Goal: Transaction & Acquisition: Download file/media

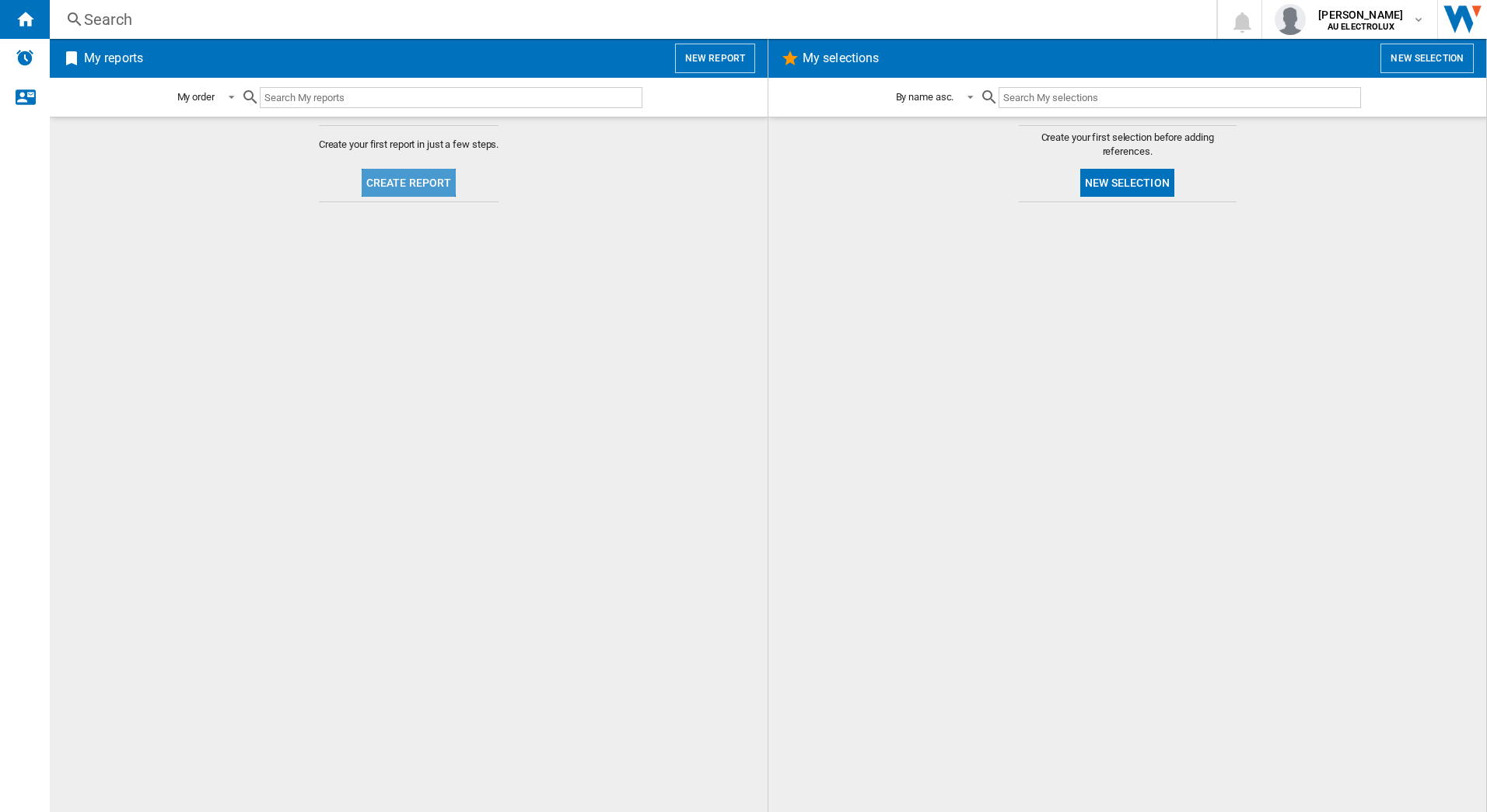
click at [389, 180] on button "Create report" at bounding box center [408, 182] width 95 height 28
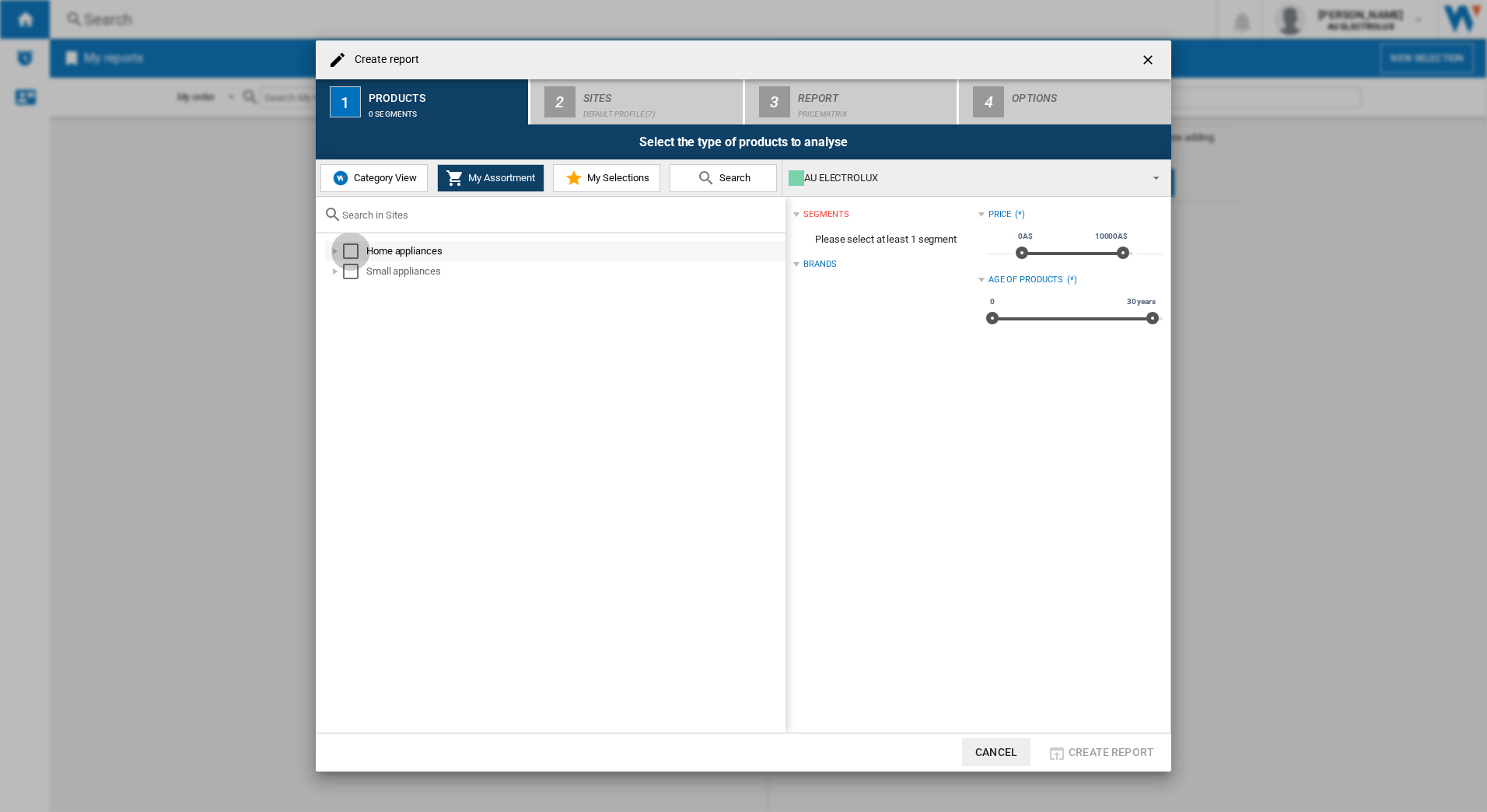
drag, startPoint x: 353, startPoint y: 255, endPoint x: 353, endPoint y: 269, distance: 14.0
click at [353, 256] on div "Select" at bounding box center [351, 251] width 16 height 16
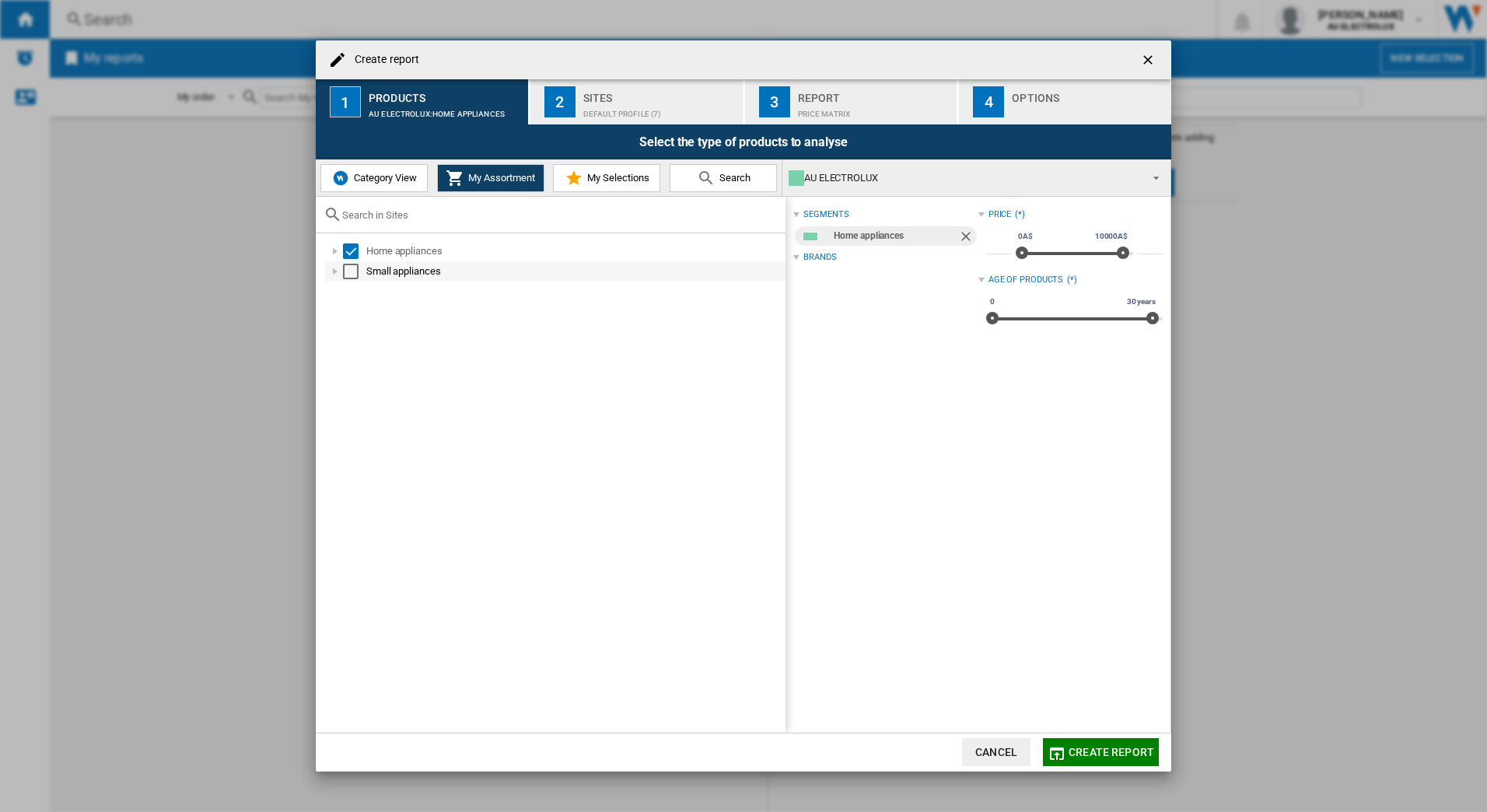
click at [351, 273] on div "Select" at bounding box center [351, 271] width 16 height 16
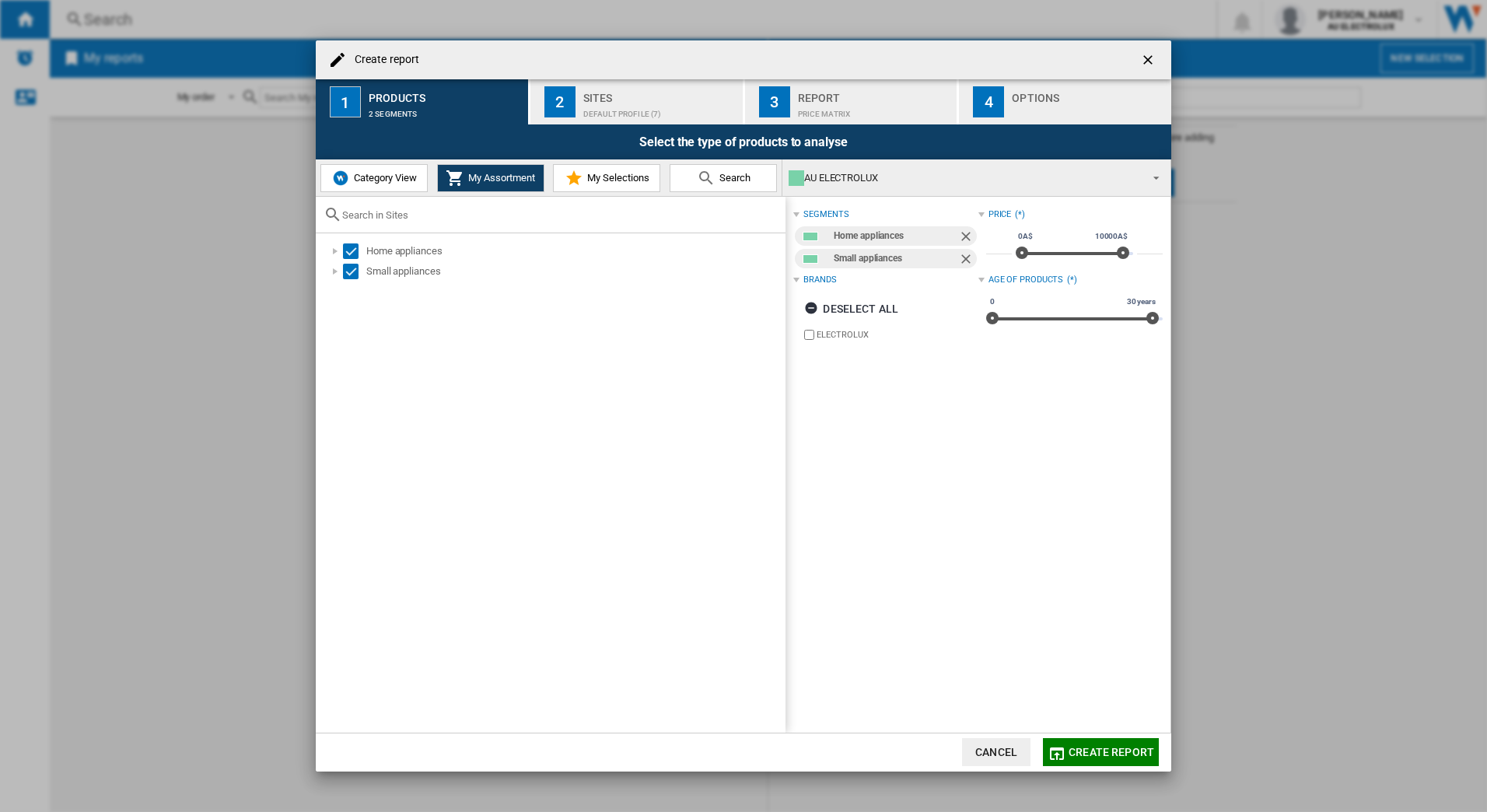
click at [560, 104] on div "2" at bounding box center [560, 102] width 31 height 31
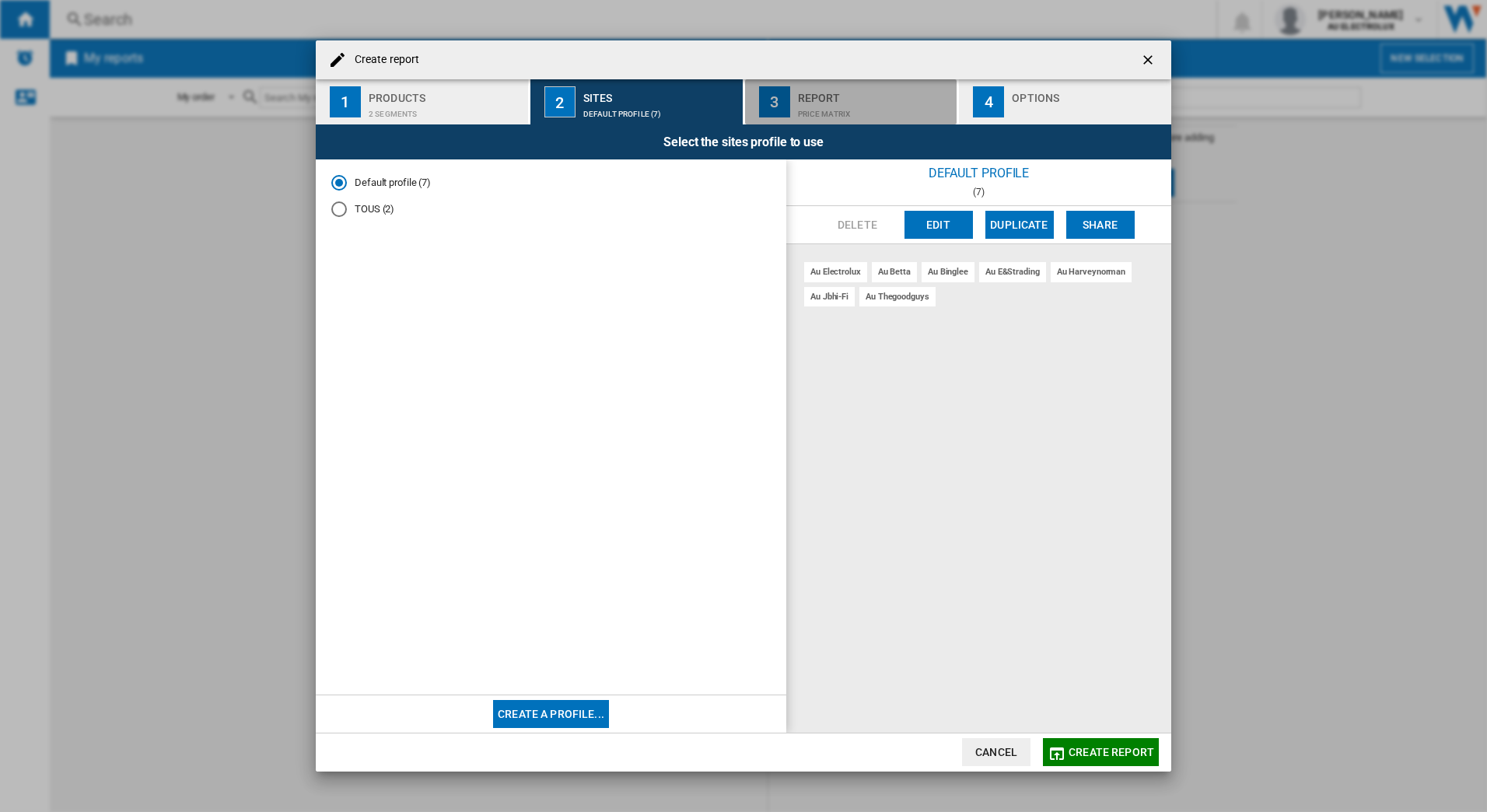
click at [836, 101] on div "Report" at bounding box center [875, 93] width 153 height 17
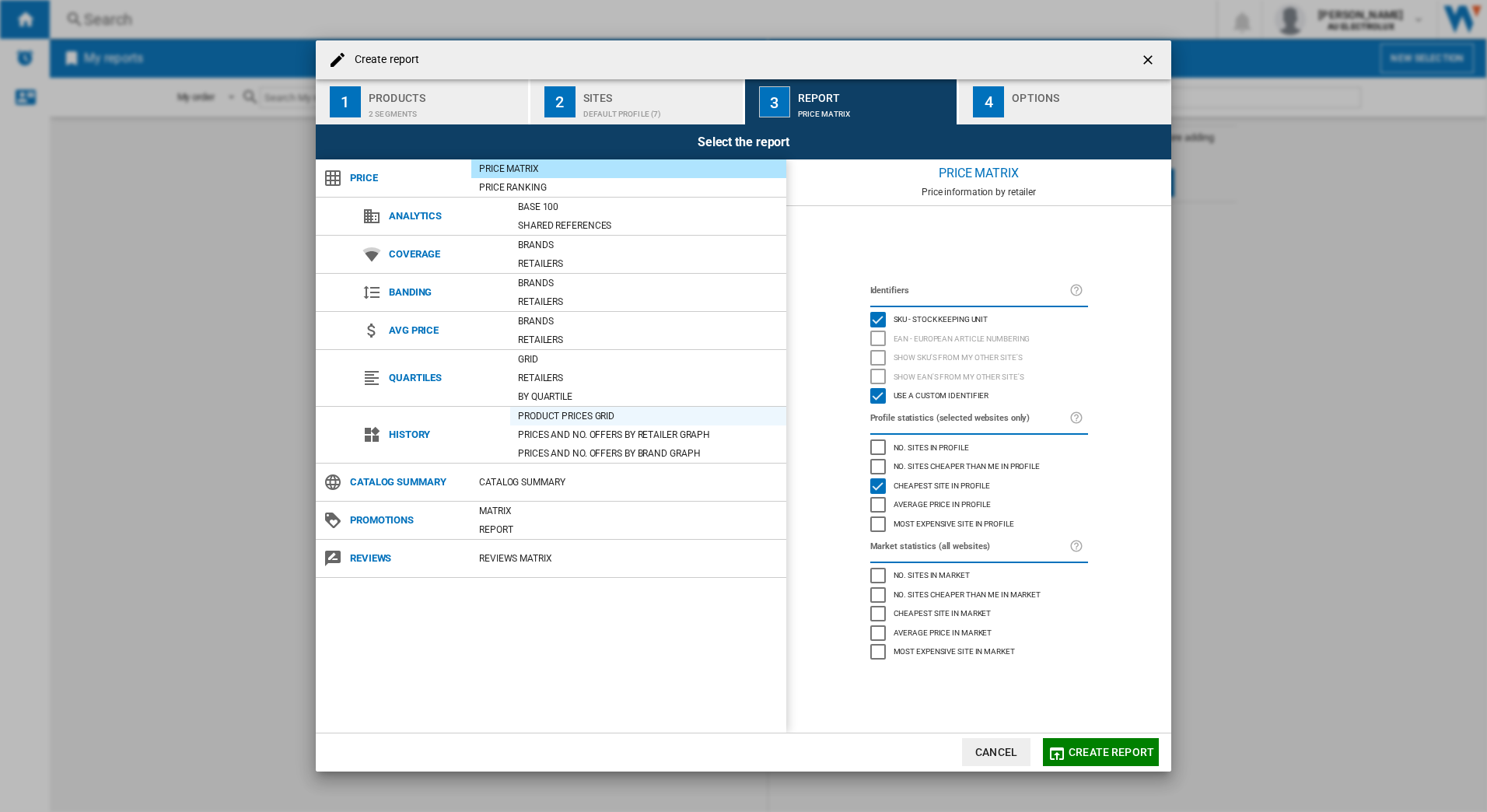
click at [546, 407] on div "Product prices grid" at bounding box center [648, 415] width 276 height 19
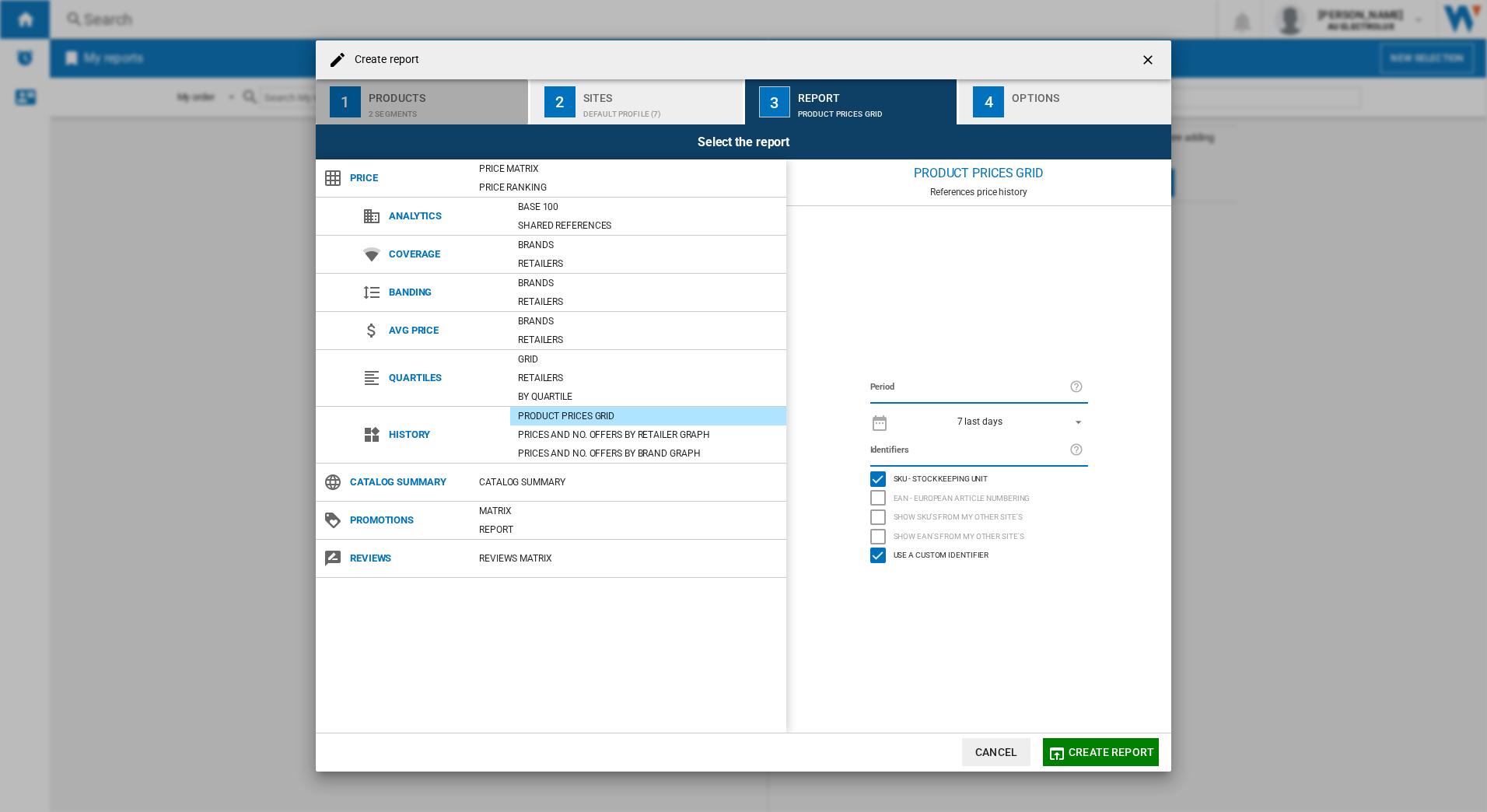
click at [371, 106] on div "2 segments" at bounding box center [445, 110] width 153 height 17
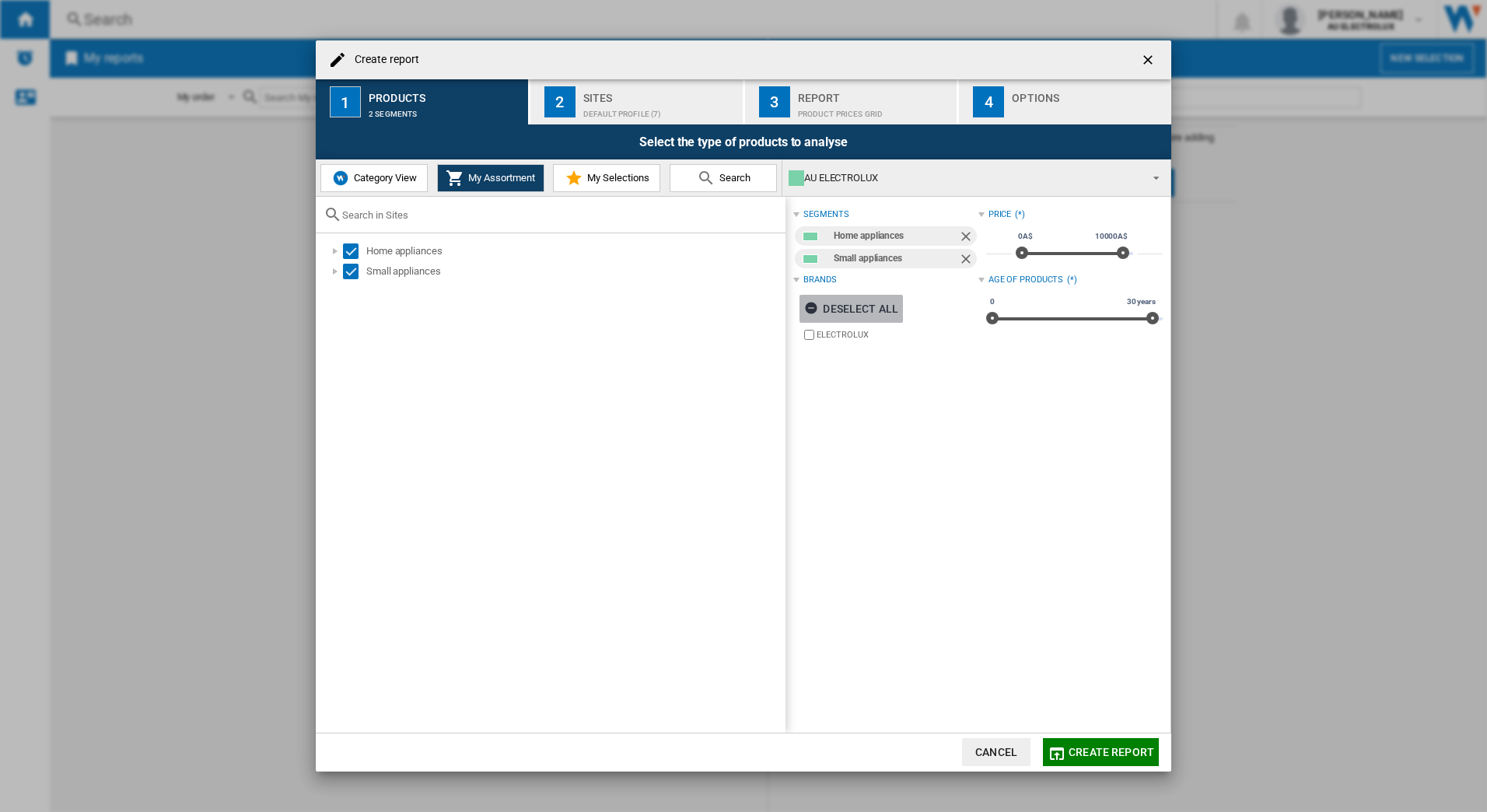
click at [809, 308] on ng-md-icon "button" at bounding box center [813, 310] width 19 height 19
click at [817, 305] on ng-md-icon "button" at bounding box center [813, 310] width 19 height 19
click at [371, 181] on span "Category View" at bounding box center [383, 177] width 67 height 12
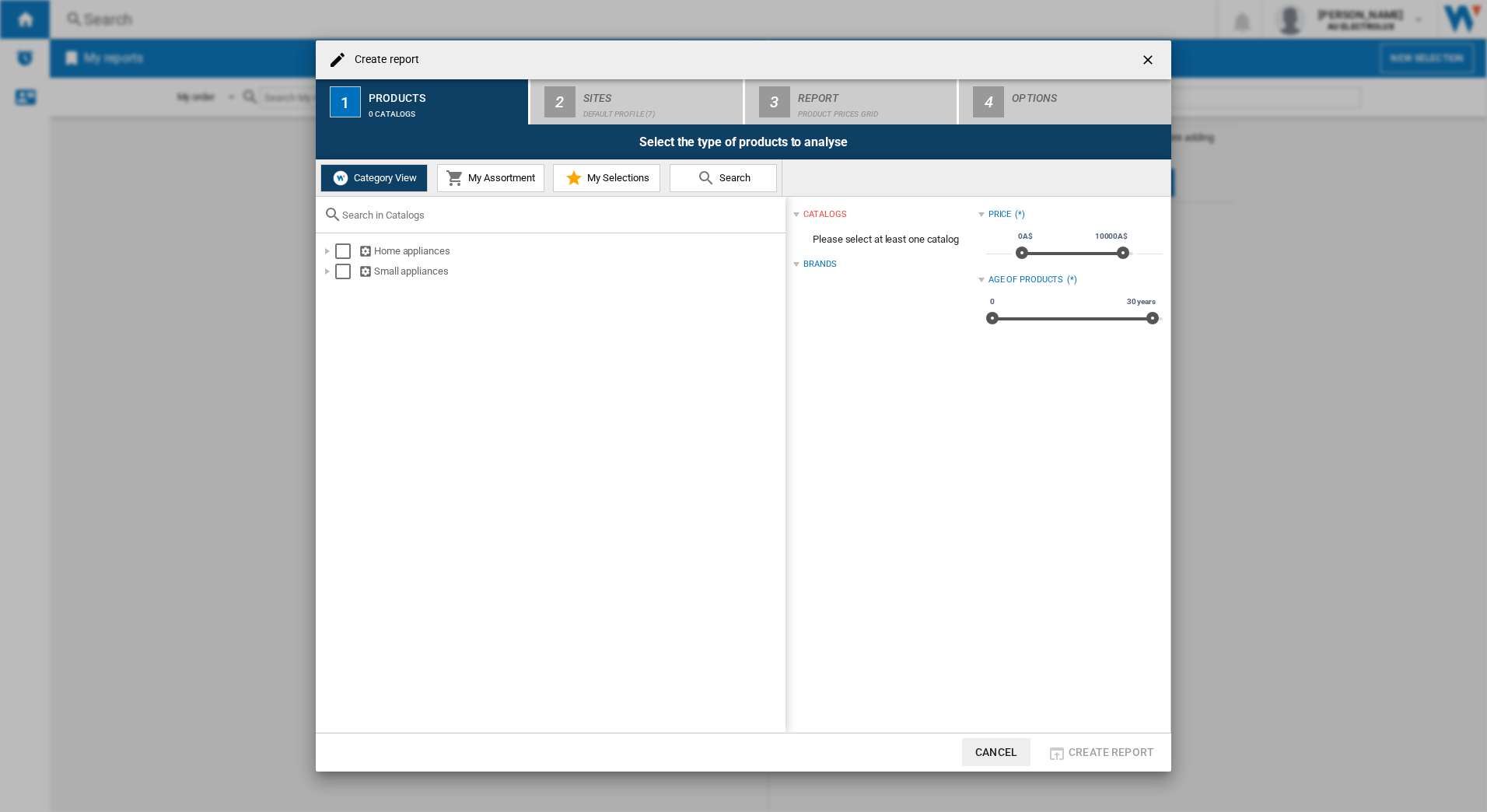
click at [796, 263] on div at bounding box center [796, 264] width 6 height 6
click at [353, 251] on md-checkbox "Select" at bounding box center [347, 251] width 24 height 16
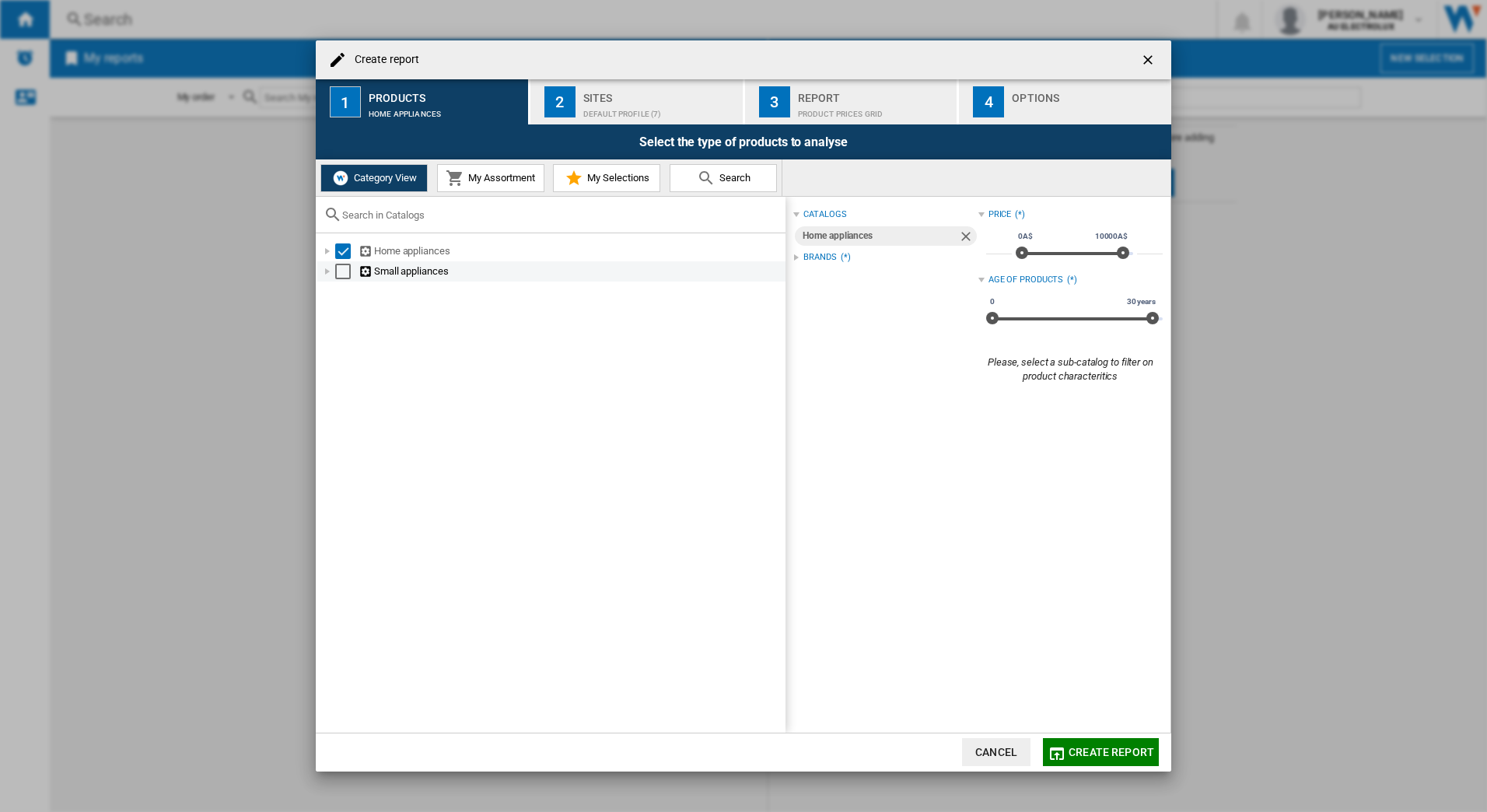
click at [345, 272] on div "Select" at bounding box center [343, 271] width 16 height 16
click at [795, 277] on div at bounding box center [796, 280] width 6 height 6
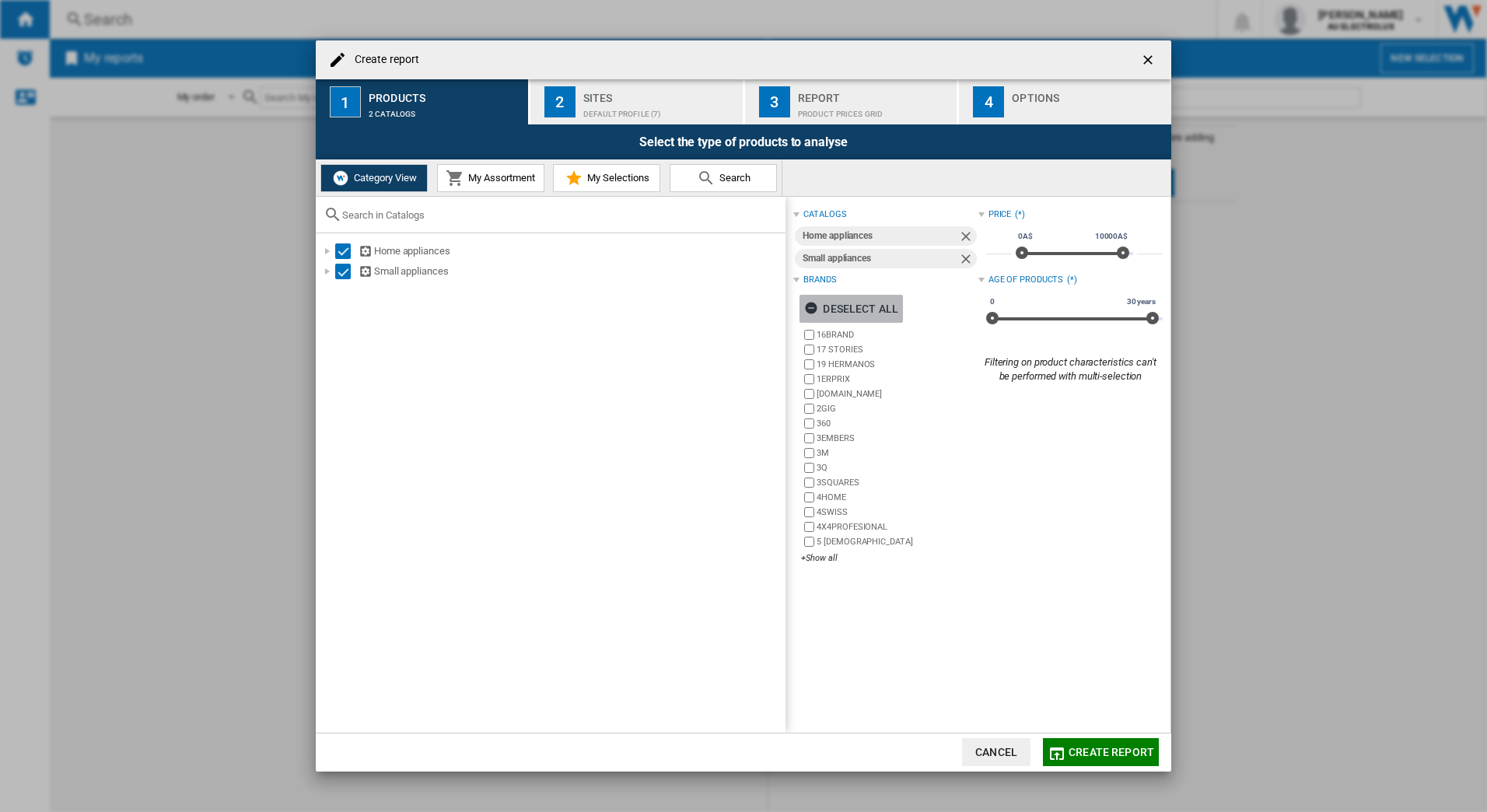
click at [810, 304] on ng-md-icon "button" at bounding box center [813, 310] width 19 height 19
click at [817, 557] on div "+Show all" at bounding box center [889, 558] width 176 height 12
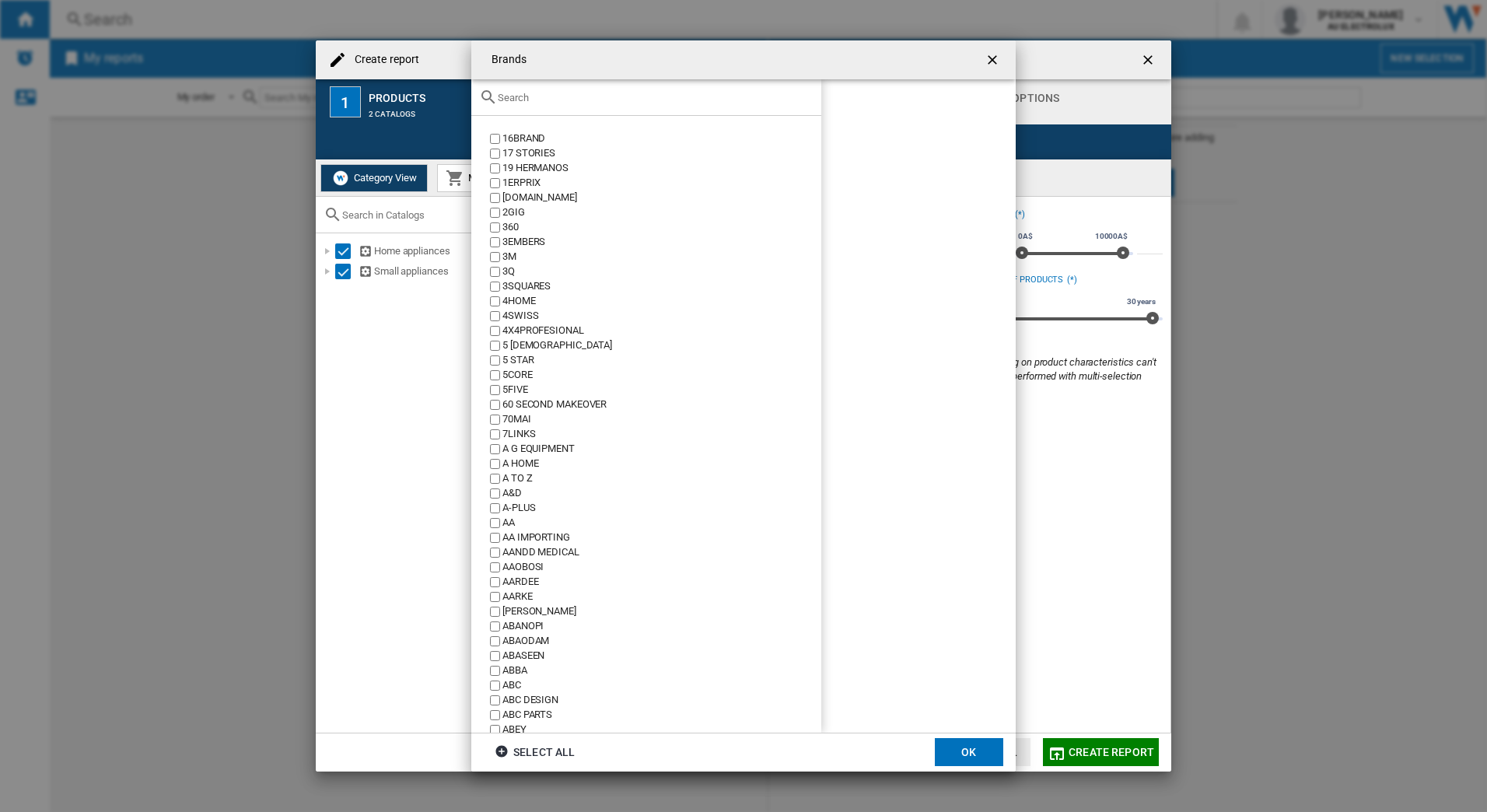
click at [518, 96] on input "text" at bounding box center [655, 98] width 315 height 12
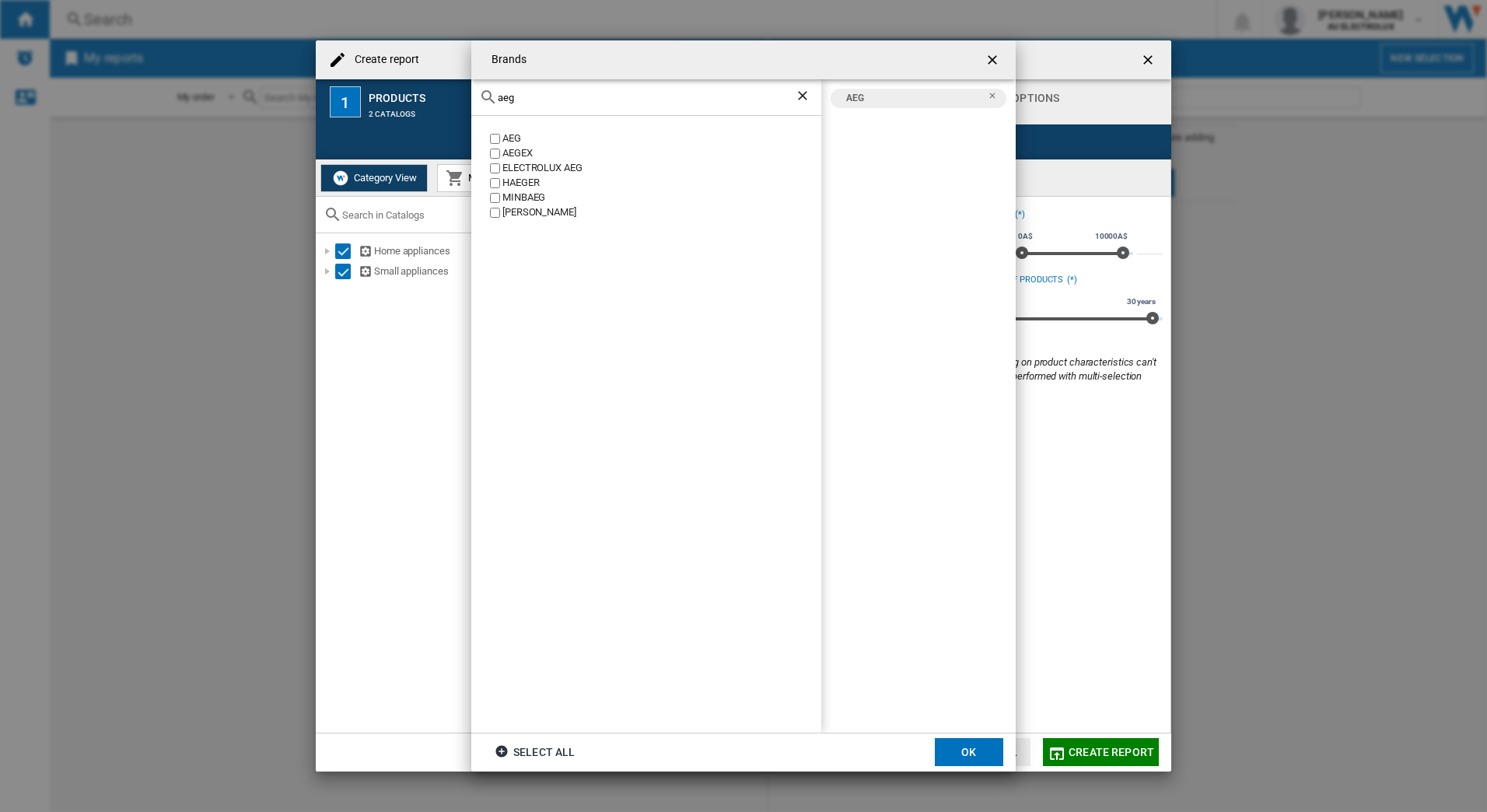
drag, startPoint x: 544, startPoint y: 98, endPoint x: 368, endPoint y: 84, distance: 176.6
click at [368, 84] on div "Brands aeg AEG AEGEX ELECTROLUX AEG [PERSON_NAME] [GEOGRAPHIC_DATA] [PERSON_NAM…" at bounding box center [744, 406] width 1487 height 812
drag, startPoint x: 568, startPoint y: 95, endPoint x: 396, endPoint y: 83, distance: 172.4
click at [396, 83] on div "Brands electrol ELECTROLINE ELECTROLUX ELECTROLUX AEG AEG ELECTROLUX Select all…" at bounding box center [744, 406] width 1487 height 812
click at [500, 138] on label "KELVINATOR" at bounding box center [653, 138] width 334 height 15
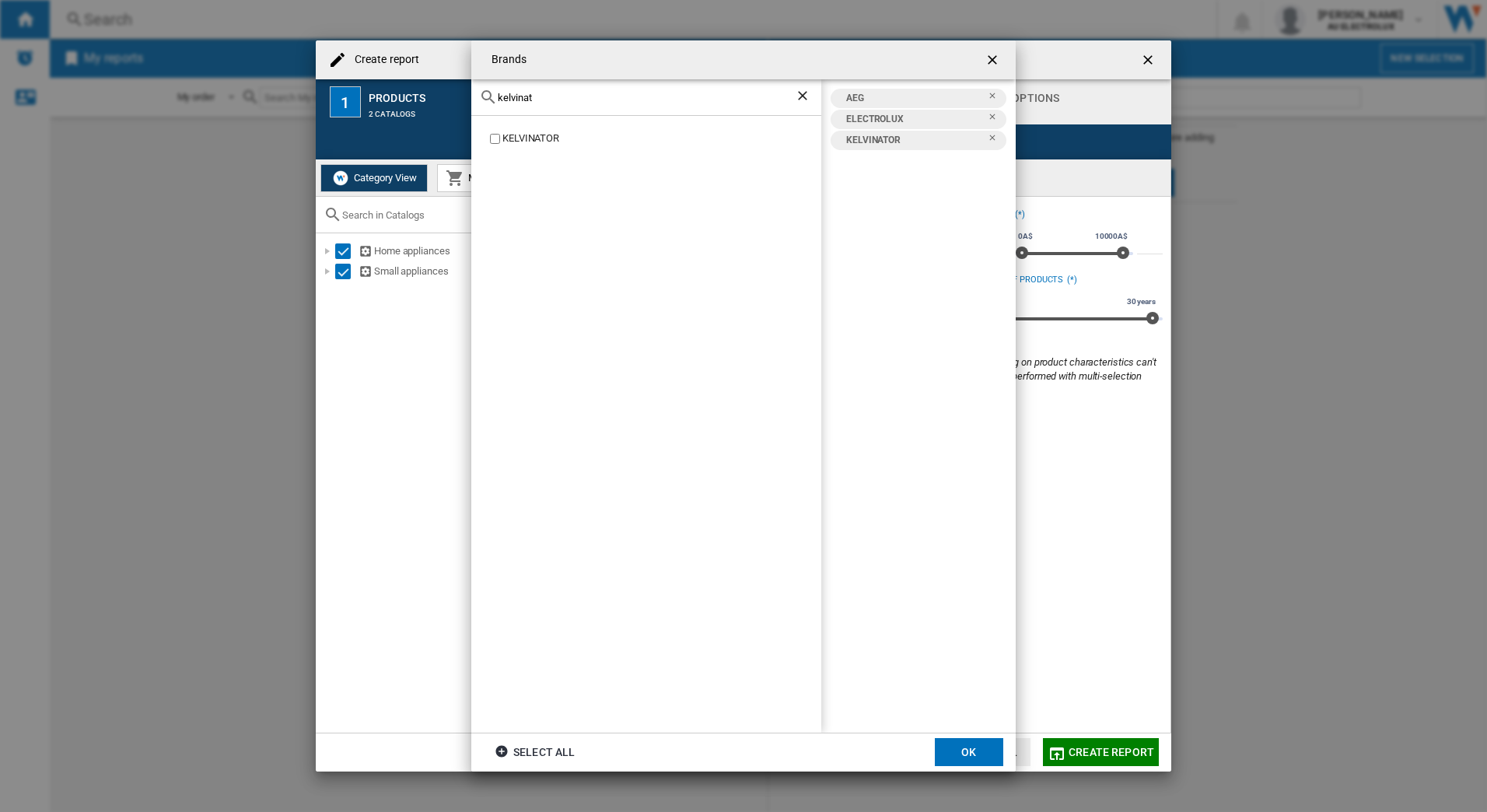
drag, startPoint x: 546, startPoint y: 96, endPoint x: 366, endPoint y: 89, distance: 180.1
click at [366, 89] on div "Brands kelvinat KELVINATOR AEG ELECTROLUX KELVINATOR Select all OK" at bounding box center [744, 406] width 1487 height 812
drag, startPoint x: 564, startPoint y: 94, endPoint x: 349, endPoint y: 102, distance: 215.1
click at [364, 99] on div "Brands [GEOGRAPHIC_DATA] [GEOGRAPHIC_DATA] [GEOGRAPHIC_DATA] AEG ELECTROLUX KEL…" at bounding box center [744, 406] width 1487 height 812
drag, startPoint x: 548, startPoint y: 97, endPoint x: 265, endPoint y: 104, distance: 283.1
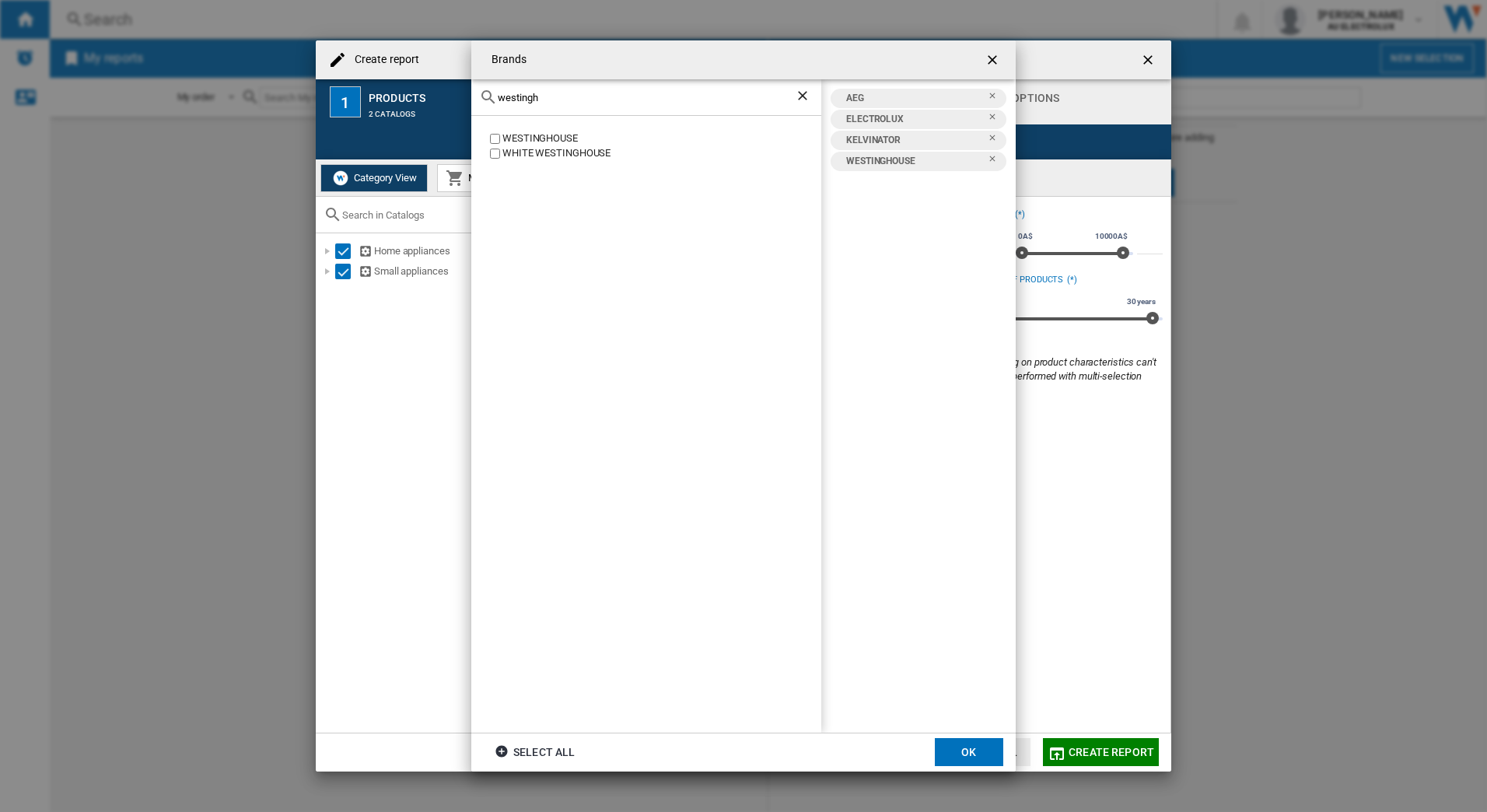
click at [277, 106] on div "Brands [GEOGRAPHIC_DATA] [GEOGRAPHIC_DATA] [GEOGRAPHIC_DATA] AEG ELECTROLUX KEL…" at bounding box center [744, 406] width 1487 height 812
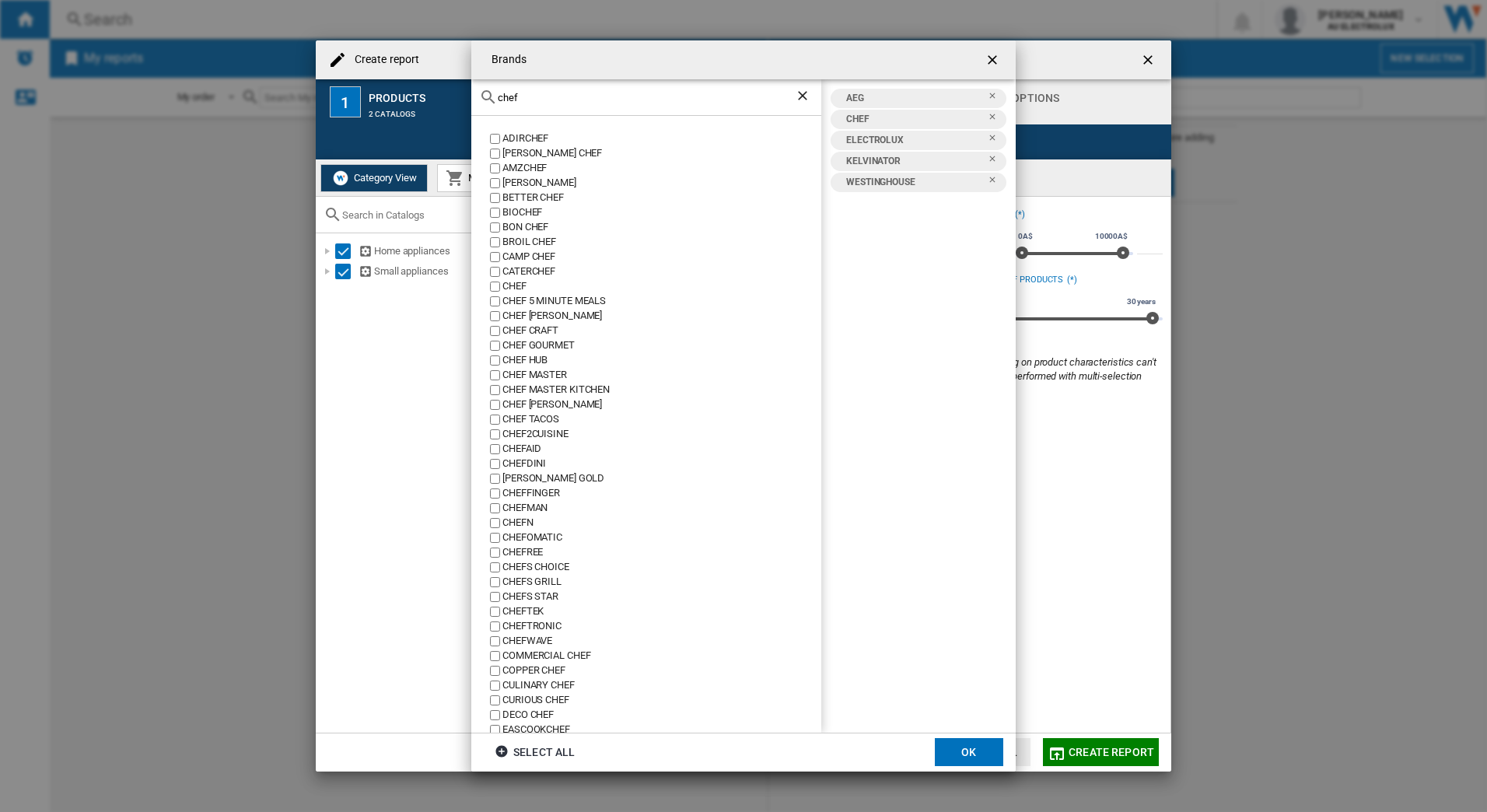
drag, startPoint x: 506, startPoint y: 97, endPoint x: 409, endPoint y: 92, distance: 97.1
click at [409, 92] on div "Brands chef ADIRCHEF [PERSON_NAME] CHEF AMZCHEF [PERSON_NAME] BETTER CHEF BIOCH…" at bounding box center [744, 406] width 1487 height 812
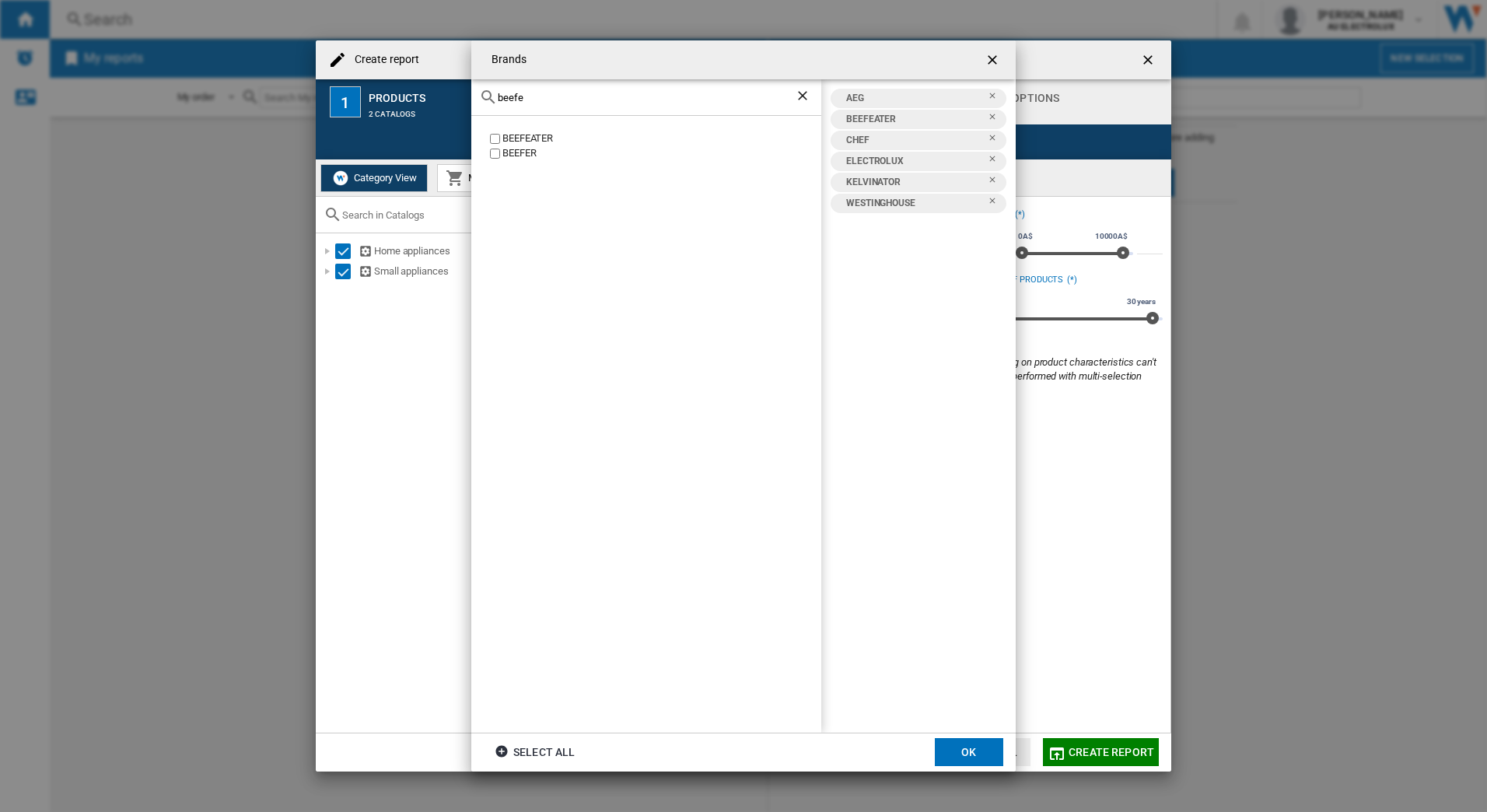
drag, startPoint x: 478, startPoint y: 96, endPoint x: 404, endPoint y: 88, distance: 74.4
click at [404, 88] on div "Brands beefe BEEFEATER BEEFER AEG BEEFEATER CHEF ELECTROLUX KELVINATOR [GEOGRAP…" at bounding box center [744, 406] width 1487 height 812
type input "vint"
click at [965, 750] on button "OK" at bounding box center [969, 751] width 69 height 28
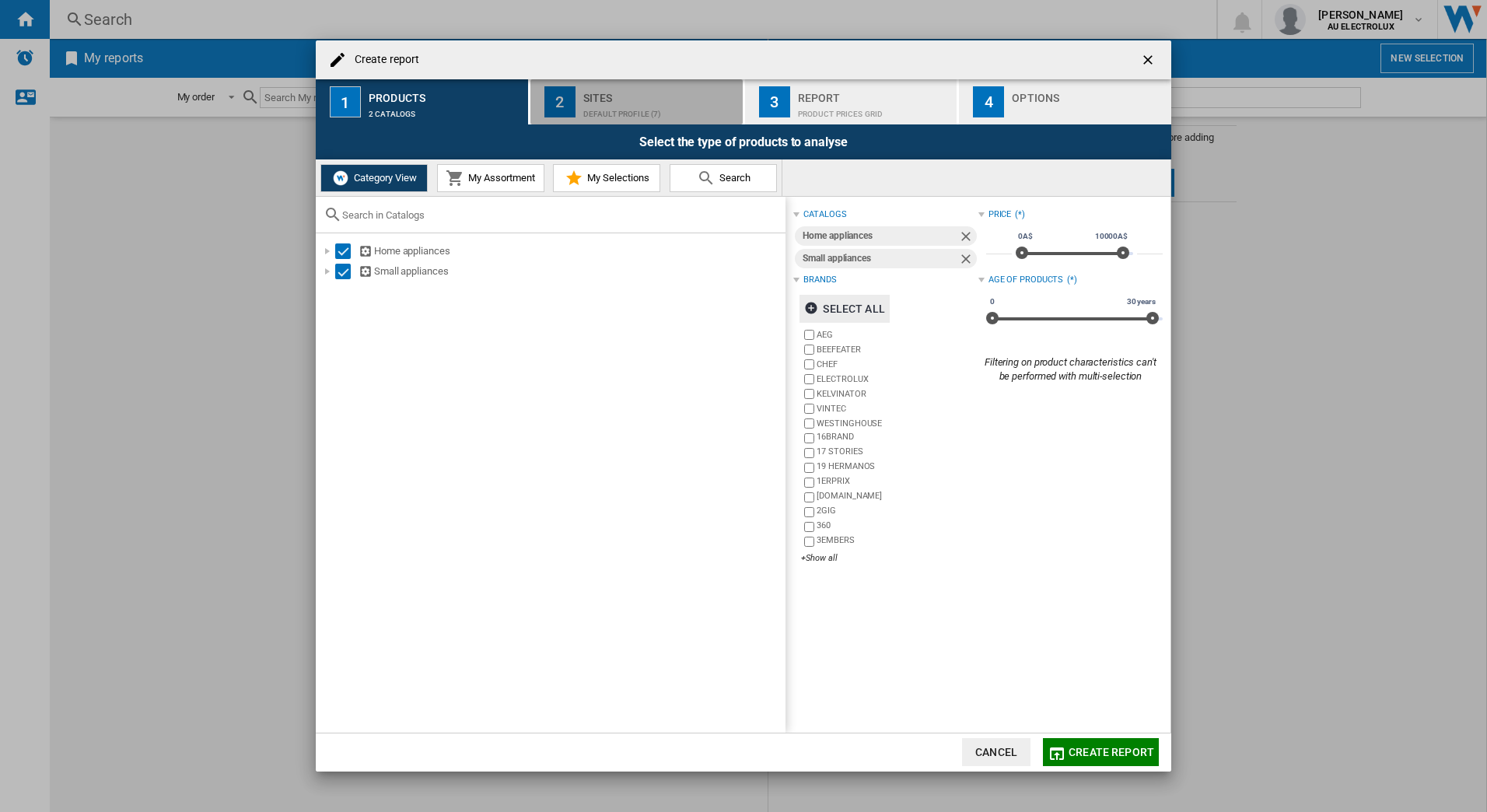
click at [615, 101] on div "Sites" at bounding box center [659, 93] width 153 height 17
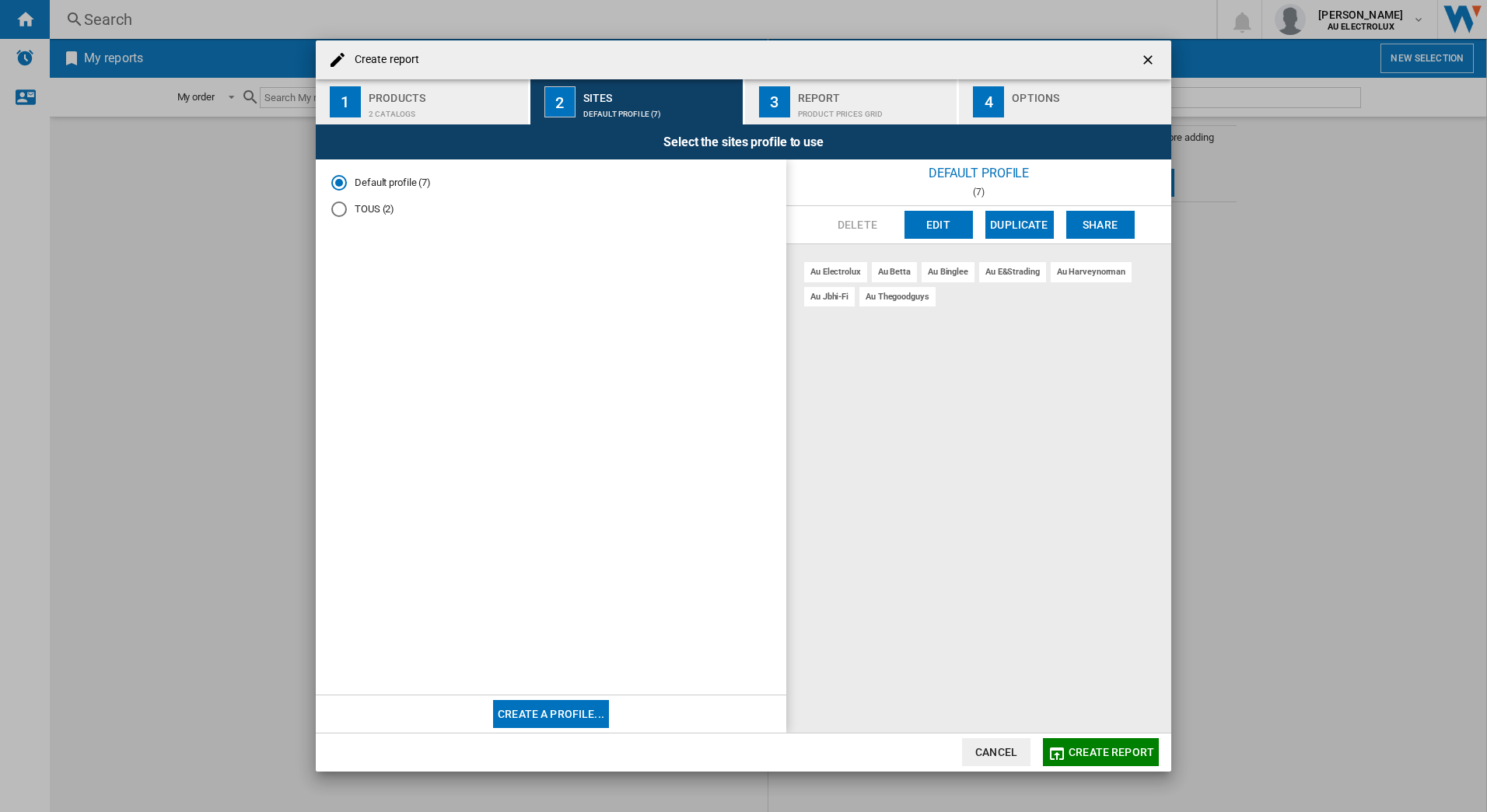
click at [809, 113] on div "Product prices grid" at bounding box center [875, 110] width 153 height 17
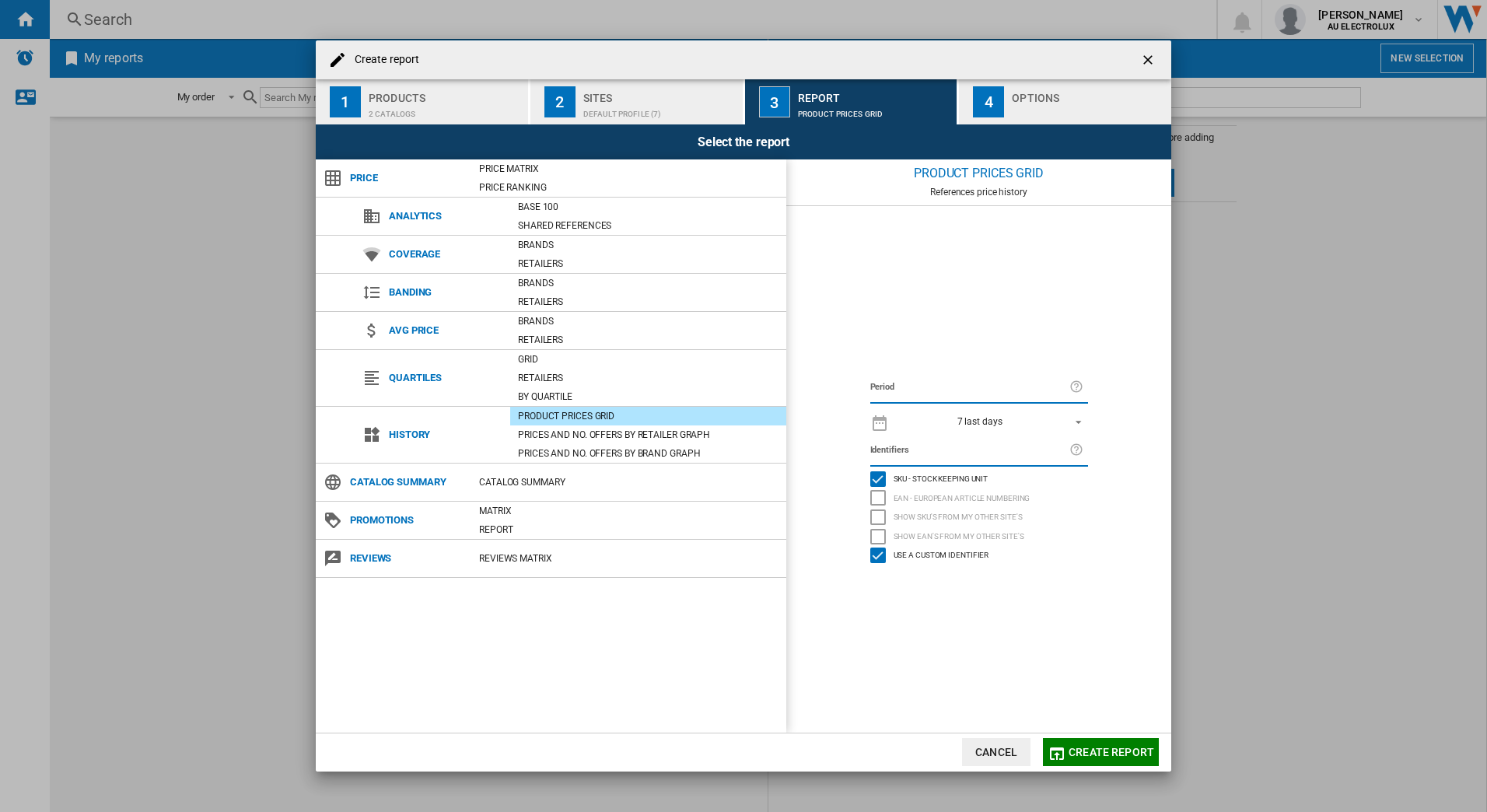
click at [1100, 759] on button "Create report" at bounding box center [1101, 751] width 116 height 28
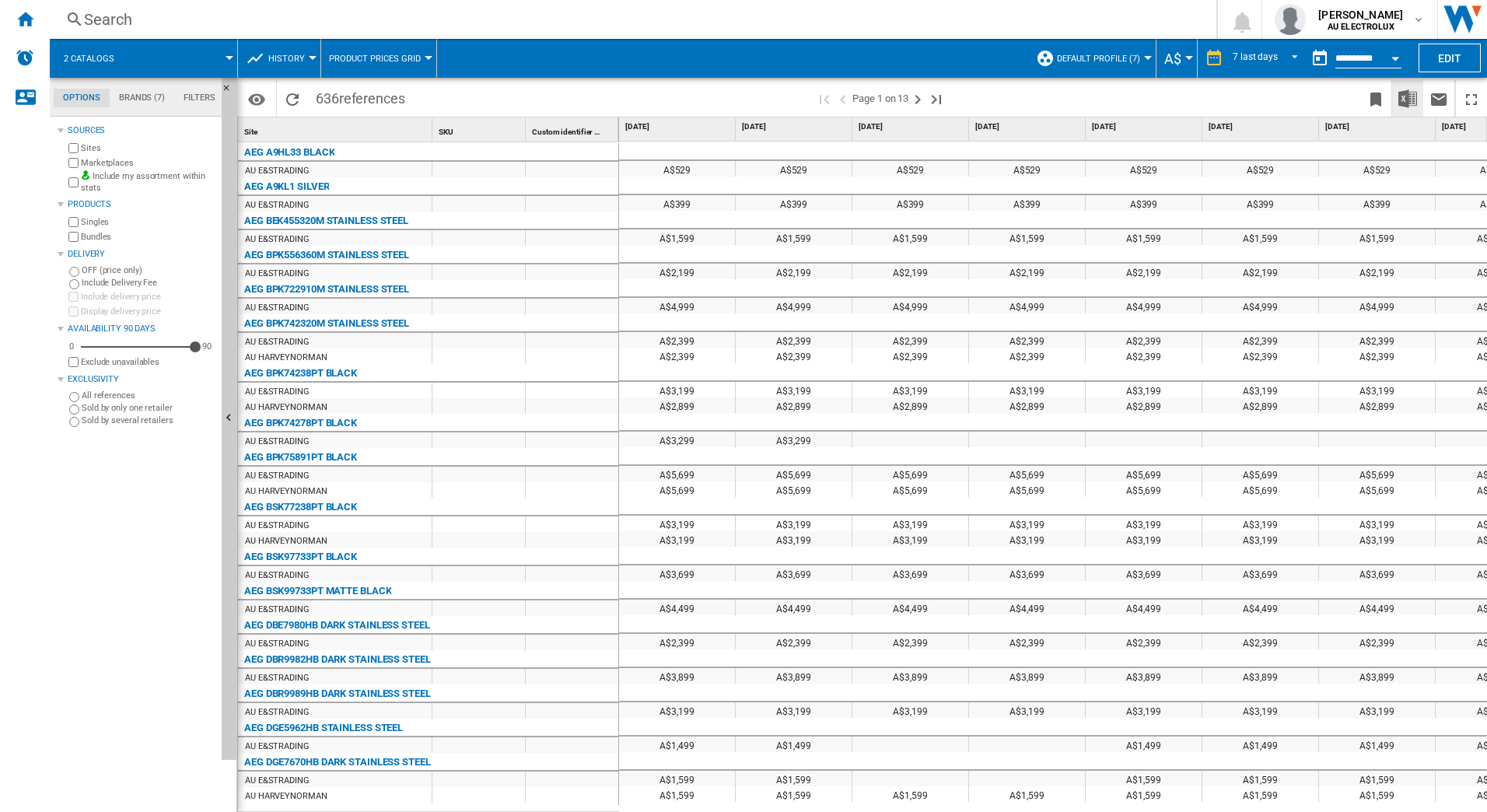
click at [1406, 97] on img "Download in Excel" at bounding box center [1407, 98] width 19 height 19
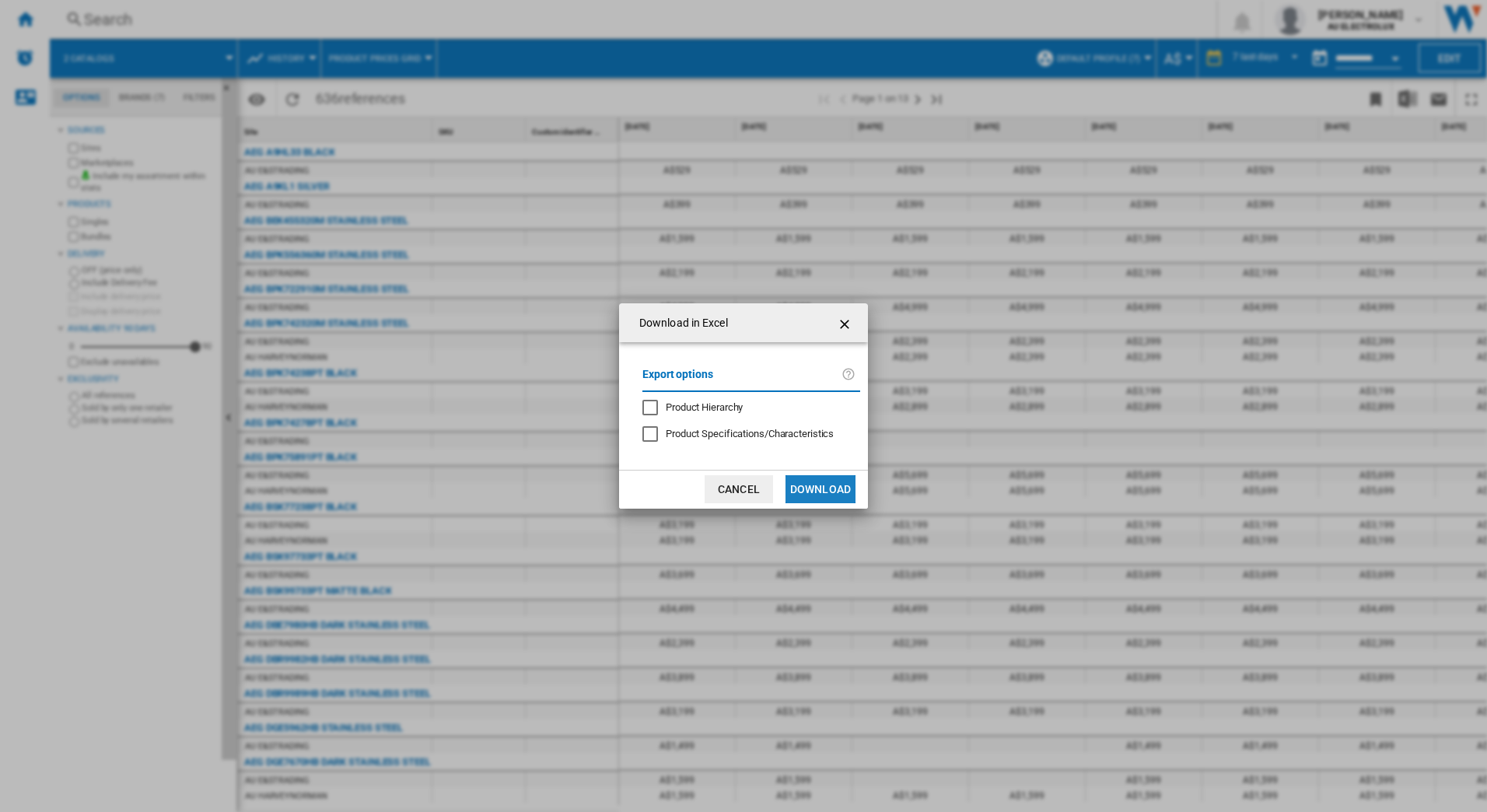
click at [819, 486] on button "Download" at bounding box center [820, 489] width 70 height 28
